Goal: Task Accomplishment & Management: Manage account settings

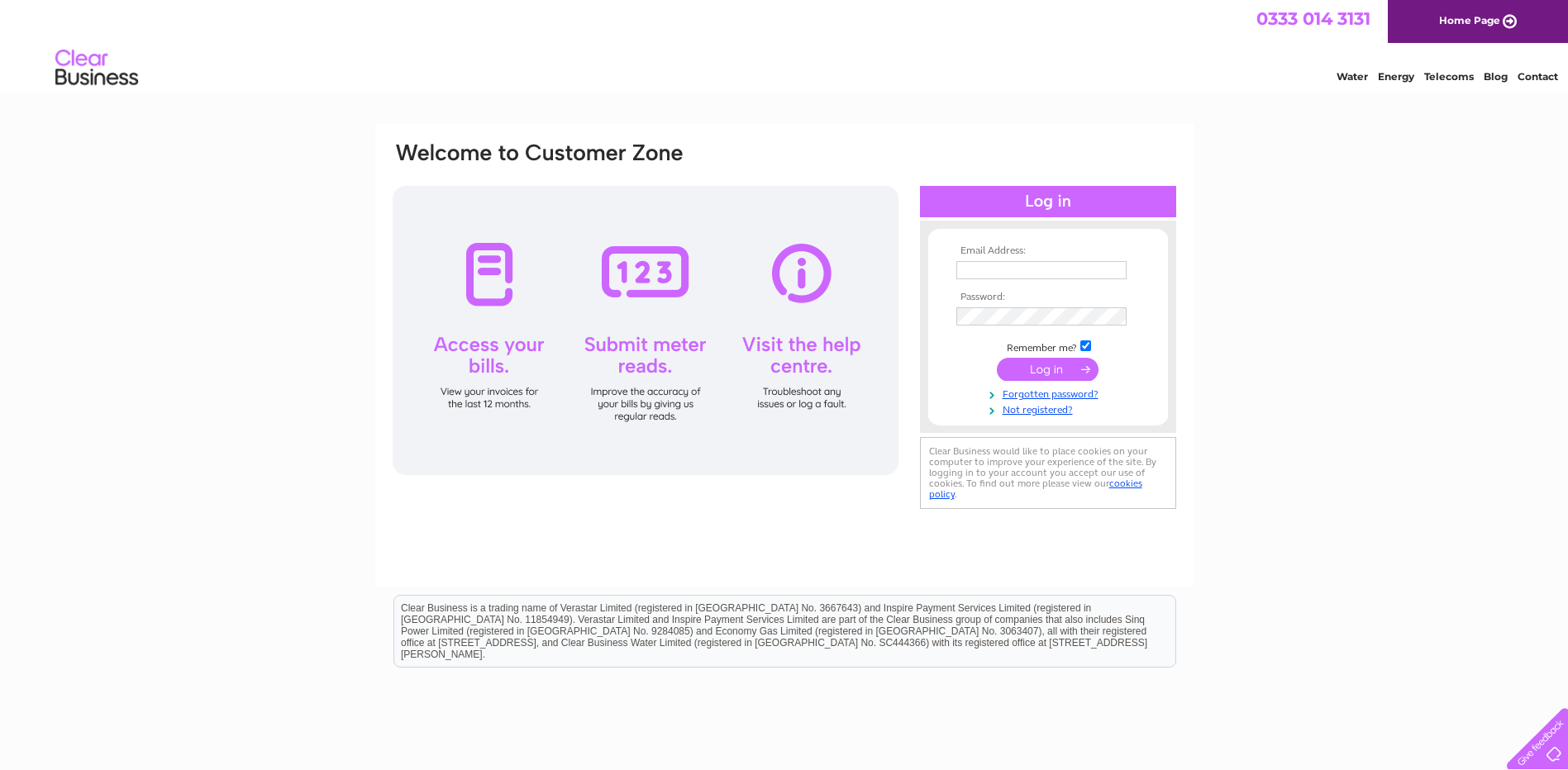
type input "[PERSON_NAME][EMAIL_ADDRESS][DOMAIN_NAME]"
click at [1053, 369] on input "submit" at bounding box center [1048, 369] width 102 height 23
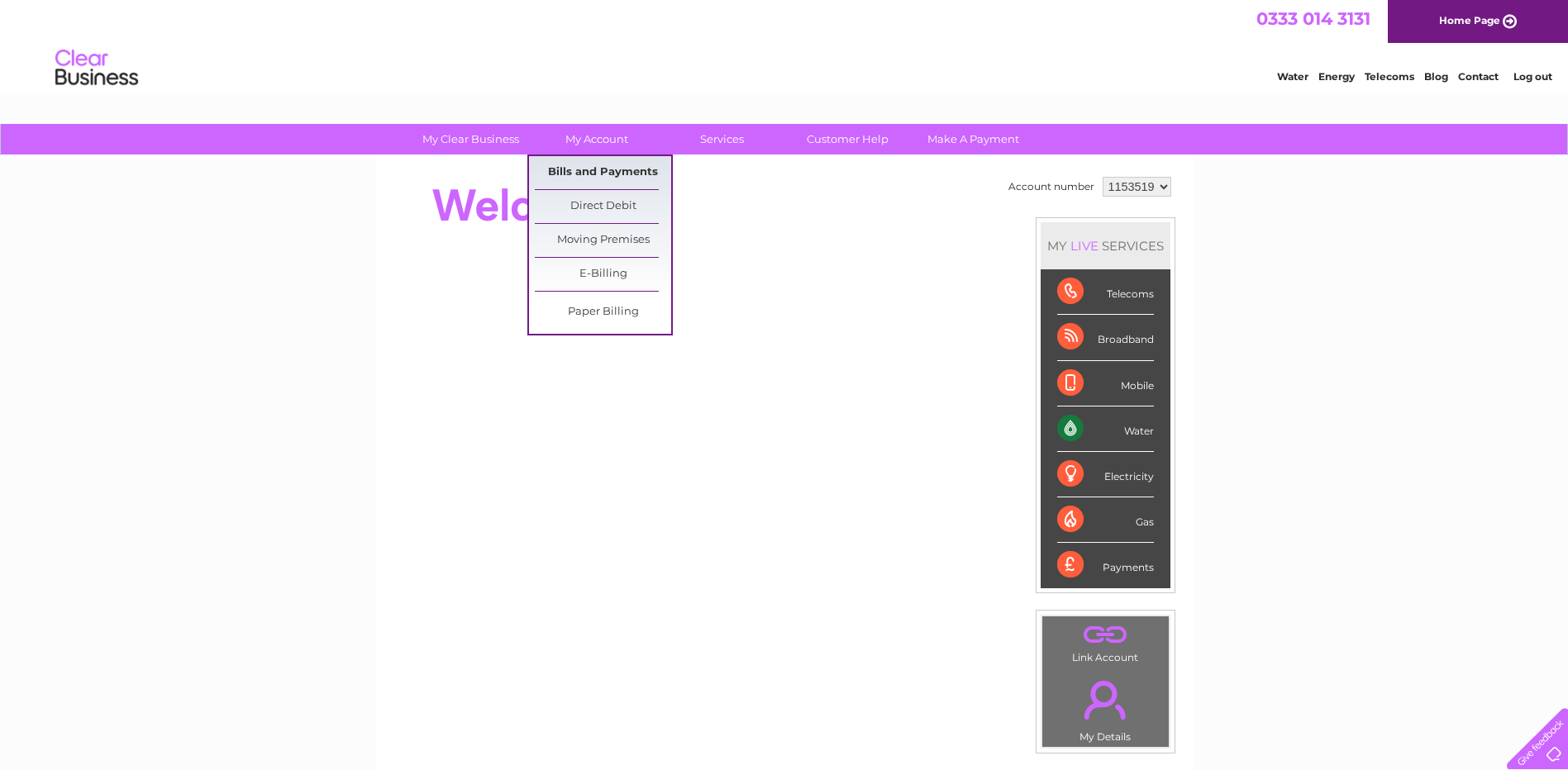
click at [604, 166] on link "Bills and Payments" at bounding box center [604, 172] width 137 height 33
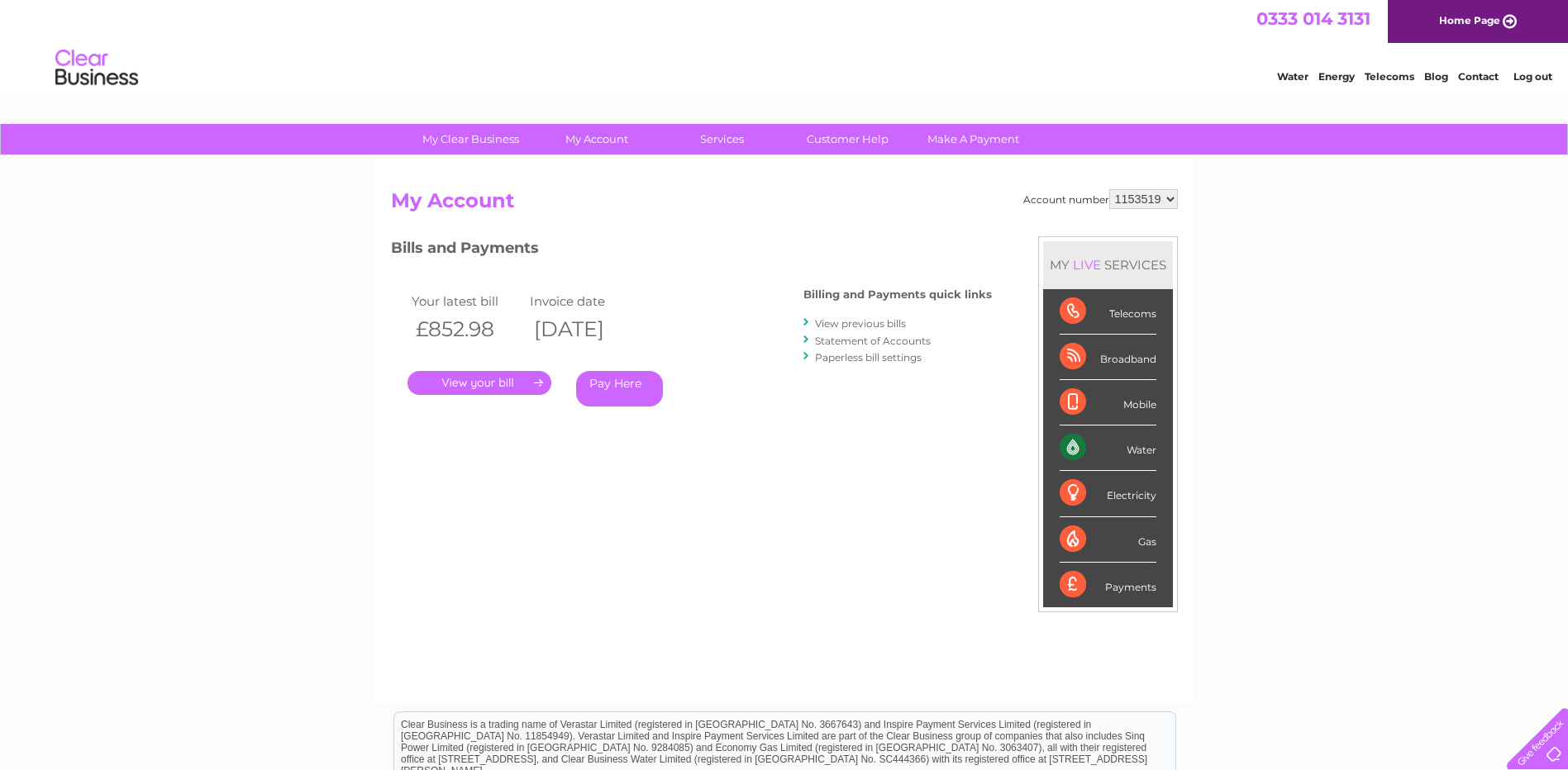
click at [503, 381] on link "." at bounding box center [479, 382] width 144 height 24
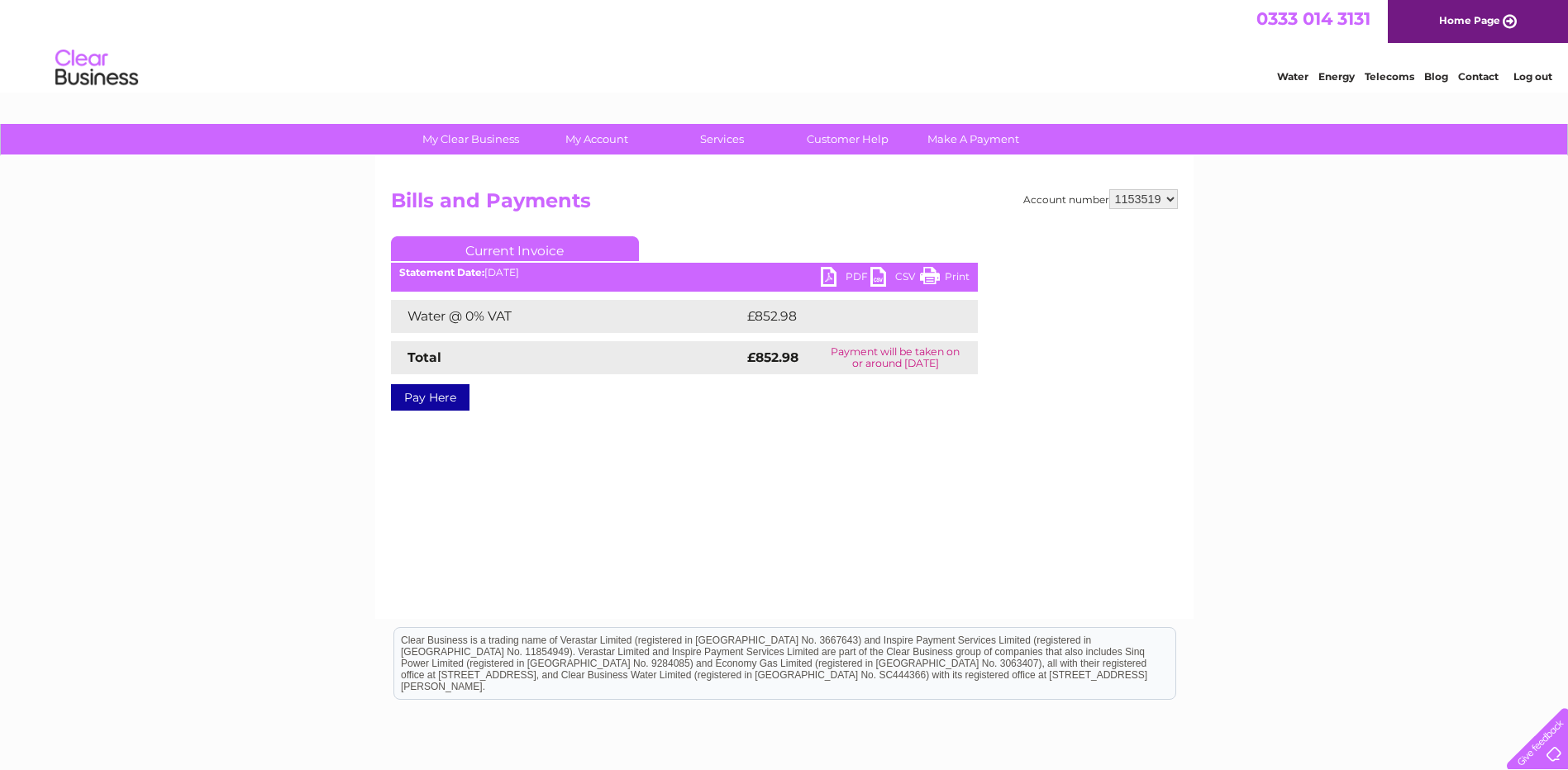
click at [843, 272] on link "PDF" at bounding box center [846, 278] width 50 height 24
